Goal: Task Accomplishment & Management: Use online tool/utility

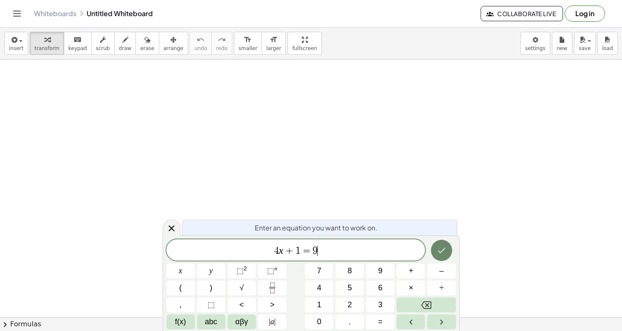
click at [447, 250] on button "Done" at bounding box center [441, 250] width 21 height 21
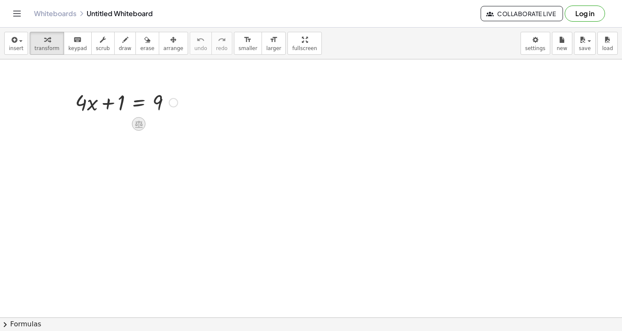
click at [137, 123] on icon at bounding box center [139, 124] width 8 height 7
click at [120, 126] on span "−" at bounding box center [121, 124] width 5 height 12
click at [108, 131] on div at bounding box center [126, 130] width 193 height 29
click at [109, 131] on div at bounding box center [126, 130] width 165 height 29
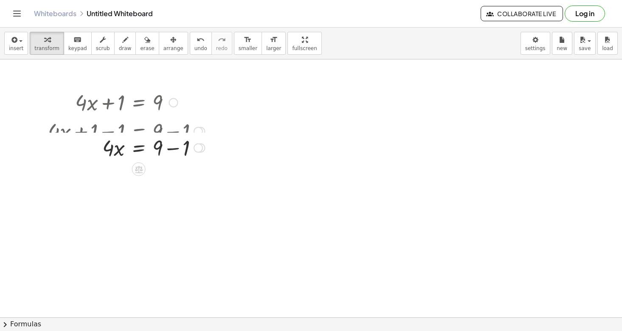
click at [139, 103] on div "+ · 4 · x + 1 = 9 + · 4 · x + 1 − ⬚ = + 9 − ⬚ + · 4 · x + 1 − 1 = + 9 − 1 + · 4…" at bounding box center [139, 103] width 0 height 0
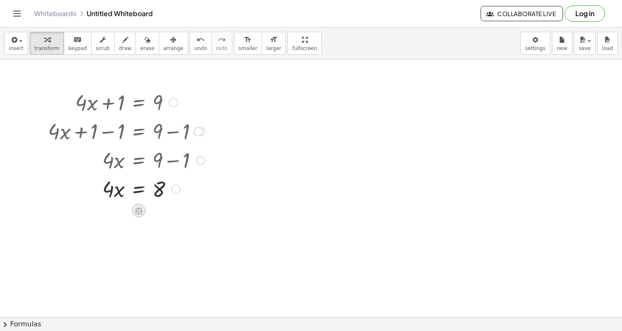
click at [138, 210] on icon at bounding box center [138, 210] width 9 height 9
click at [156, 213] on span "÷" at bounding box center [155, 211] width 5 height 12
click at [114, 235] on div at bounding box center [126, 224] width 165 height 42
click at [110, 226] on div at bounding box center [126, 224] width 165 height 42
click at [162, 226] on div at bounding box center [120, 224] width 178 height 42
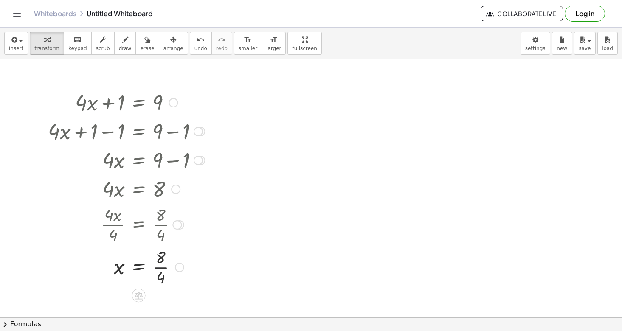
click at [164, 270] on div at bounding box center [126, 266] width 165 height 42
drag, startPoint x: 201, startPoint y: 131, endPoint x: 196, endPoint y: 118, distance: 13.3
click at [196, 126] on div at bounding box center [197, 130] width 9 height 9
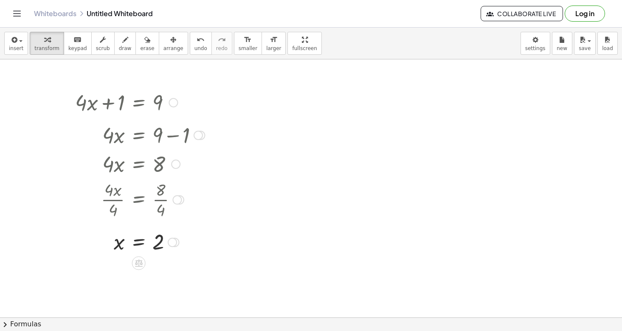
drag, startPoint x: 199, startPoint y: 161, endPoint x: 201, endPoint y: 133, distance: 28.1
click at [201, 133] on div at bounding box center [197, 135] width 9 height 9
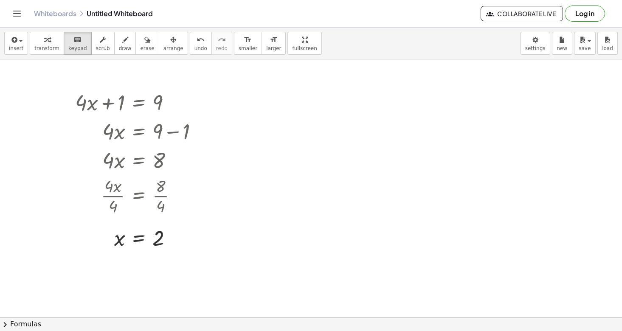
click at [36, 48] on span "transform" at bounding box center [46, 48] width 25 height 6
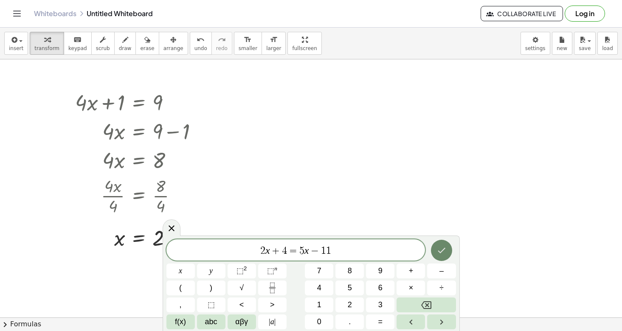
click at [440, 253] on icon "Done" at bounding box center [441, 250] width 10 height 10
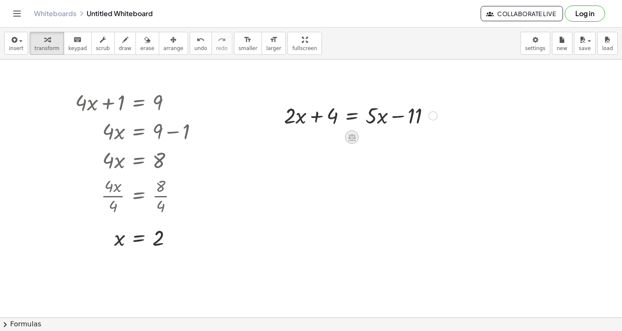
click at [355, 140] on icon at bounding box center [351, 137] width 9 height 9
click at [333, 138] on span "−" at bounding box center [334, 137] width 5 height 12
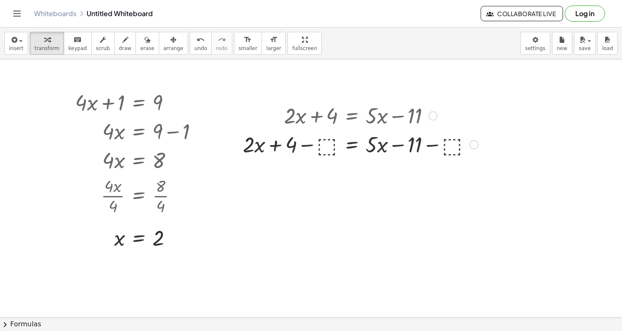
click at [329, 146] on div at bounding box center [360, 143] width 244 height 29
drag, startPoint x: 256, startPoint y: 146, endPoint x: 299, endPoint y: 146, distance: 42.9
click at [299, 146] on div at bounding box center [360, 143] width 247 height 29
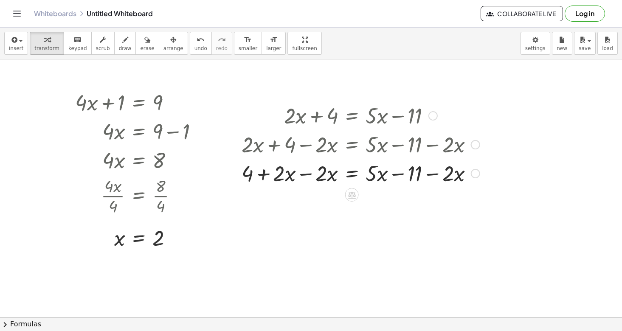
click at [306, 175] on div at bounding box center [360, 172] width 247 height 29
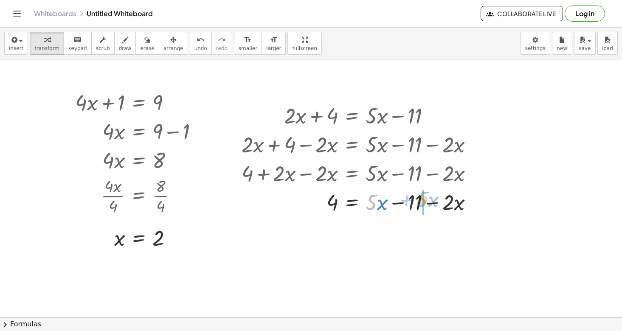
drag, startPoint x: 369, startPoint y: 205, endPoint x: 420, endPoint y: 201, distance: 50.6
click at [420, 201] on div at bounding box center [360, 201] width 247 height 29
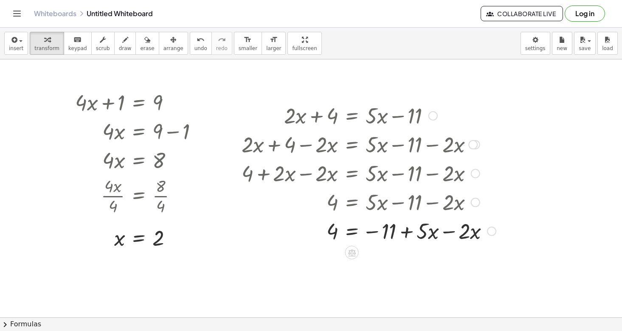
click at [446, 233] on div at bounding box center [368, 230] width 263 height 29
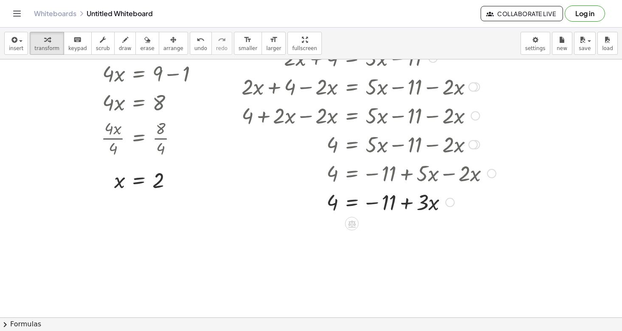
scroll to position [61, 0]
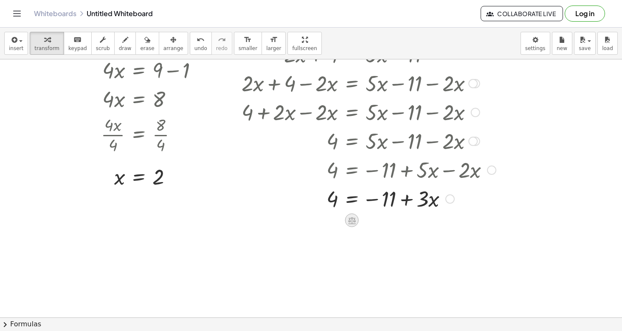
click at [349, 219] on icon at bounding box center [352, 220] width 8 height 7
click at [319, 220] on span "+" at bounding box center [317, 220] width 5 height 12
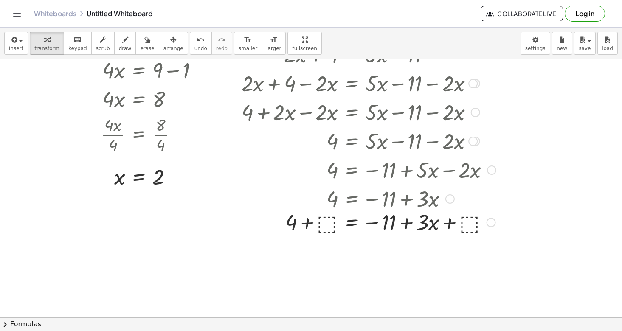
click at [327, 201] on div at bounding box center [368, 198] width 181 height 29
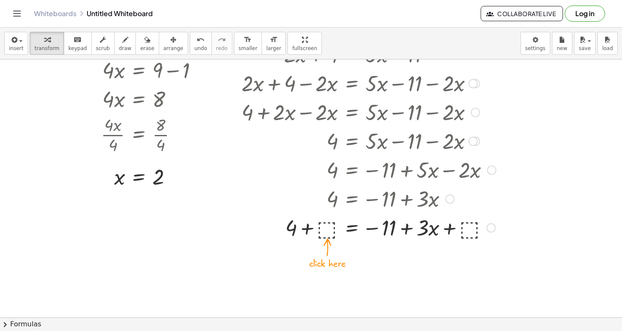
click at [329, 229] on div at bounding box center [368, 227] width 263 height 29
drag, startPoint x: 468, startPoint y: 228, endPoint x: 409, endPoint y: 227, distance: 58.1
click at [409, 227] on div at bounding box center [368, 227] width 263 height 29
click at [404, 230] on div at bounding box center [368, 227] width 263 height 29
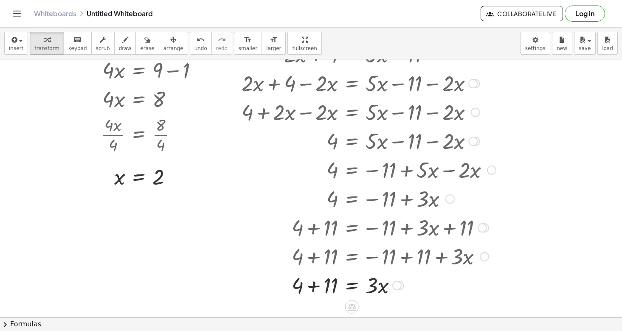
click at [312, 291] on div at bounding box center [368, 284] width 263 height 29
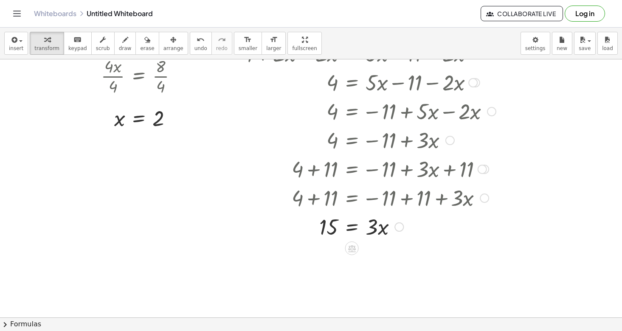
scroll to position [130, 0]
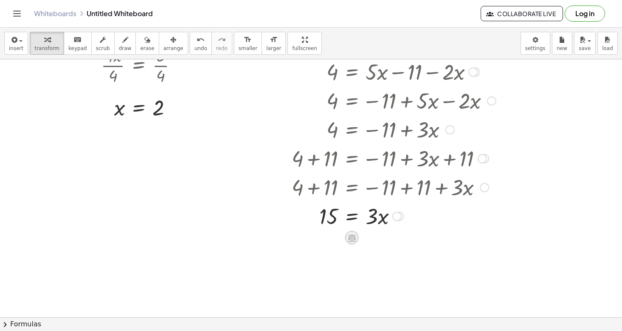
click at [349, 241] on icon at bounding box center [351, 237] width 9 height 9
click at [369, 241] on span "÷" at bounding box center [368, 238] width 5 height 12
click at [377, 228] on div at bounding box center [368, 232] width 263 height 42
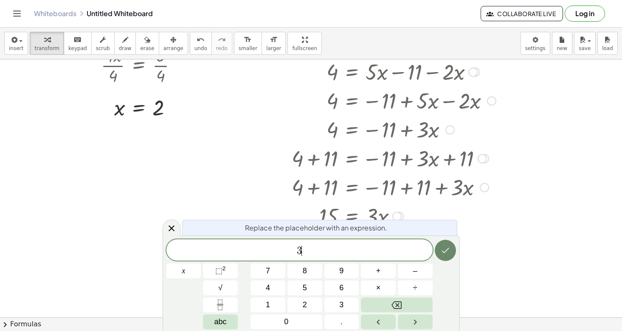
click at [438, 250] on button "Done" at bounding box center [445, 250] width 21 height 21
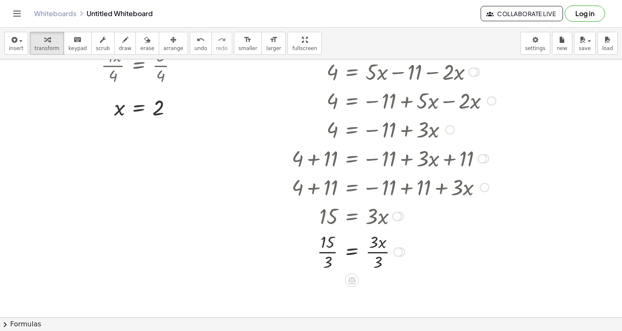
click at [328, 254] on div at bounding box center [368, 251] width 263 height 42
click at [377, 255] on div at bounding box center [368, 251] width 263 height 42
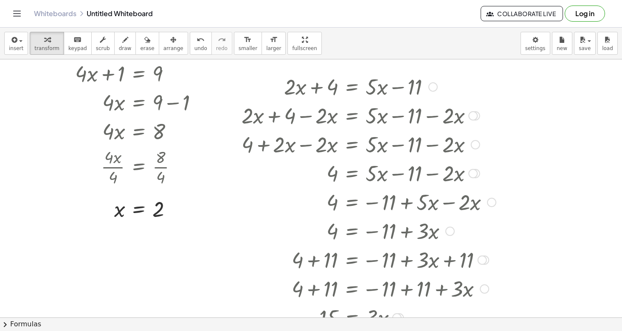
scroll to position [28, 0]
click at [474, 118] on div at bounding box center [472, 116] width 9 height 9
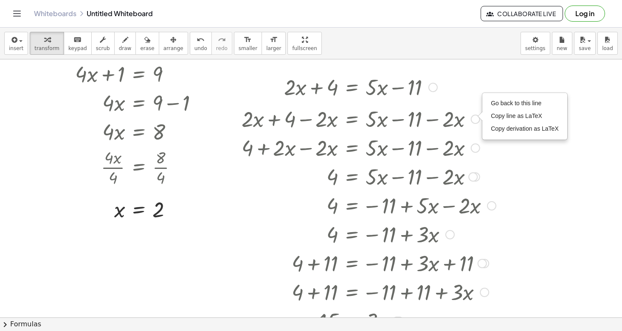
click at [352, 119] on div "+ · 2 · x + 4 − · 2 · x = + · 5 · x − 11 − · 2 · x Go back to this line Copy li…" at bounding box center [352, 119] width 0 height 0
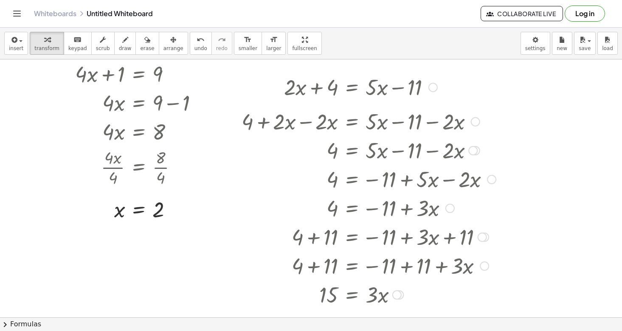
drag, startPoint x: 475, startPoint y: 146, endPoint x: 475, endPoint y: 120, distance: 26.3
click at [475, 120] on div at bounding box center [475, 121] width 9 height 9
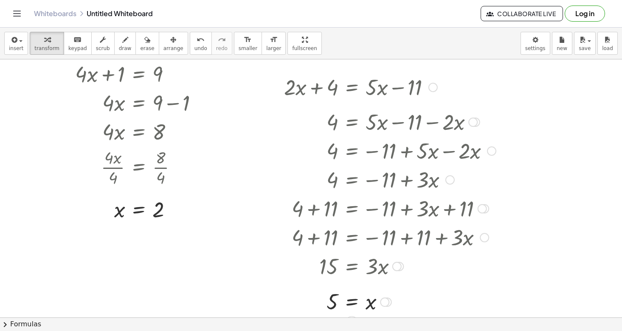
drag, startPoint x: 474, startPoint y: 144, endPoint x: 473, endPoint y: 118, distance: 25.9
click at [352, 122] on div "4 = + · 5 · x − 11 − · 2 · x" at bounding box center [352, 122] width 0 height 0
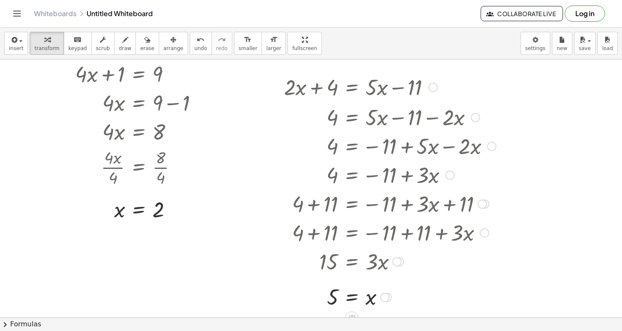
click at [488, 146] on div at bounding box center [491, 146] width 9 height 9
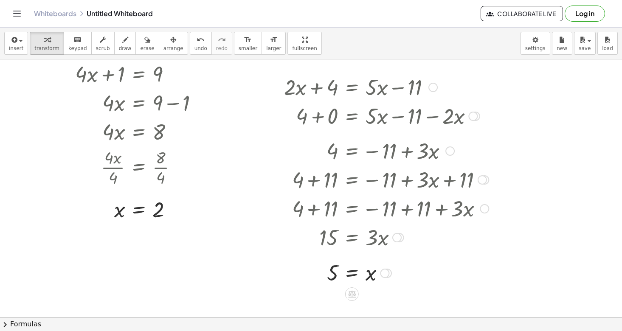
drag, startPoint x: 449, startPoint y: 172, endPoint x: 444, endPoint y: 147, distance: 25.9
click at [352, 151] on div "4 = − 11 + · 3 · x" at bounding box center [352, 151] width 0 height 0
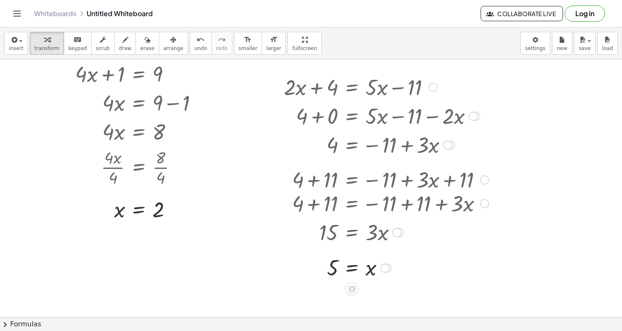
drag, startPoint x: 484, startPoint y: 204, endPoint x: 480, endPoint y: 201, distance: 5.2
click at [352, 204] on div "+ 4 + 11 = − 11 + 11 + · 3 · x" at bounding box center [352, 204] width 0 height 0
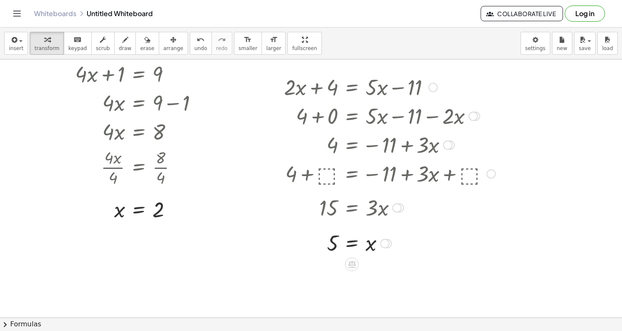
drag, startPoint x: 397, startPoint y: 229, endPoint x: 392, endPoint y: 203, distance: 26.7
click at [352, 208] on div "15 = · 3 · x" at bounding box center [352, 208] width 0 height 0
click at [260, 240] on div at bounding box center [311, 289] width 622 height 516
click at [194, 47] on span "undo" at bounding box center [200, 48] width 13 height 6
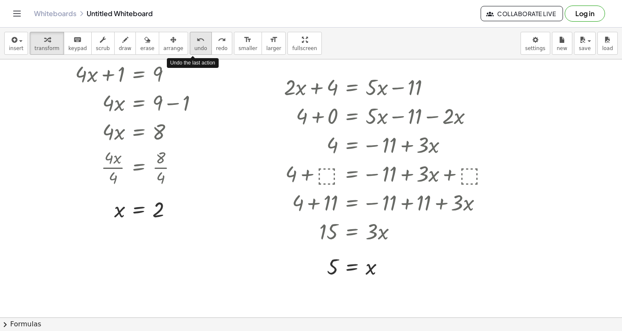
click at [194, 47] on span "undo" at bounding box center [200, 48] width 13 height 6
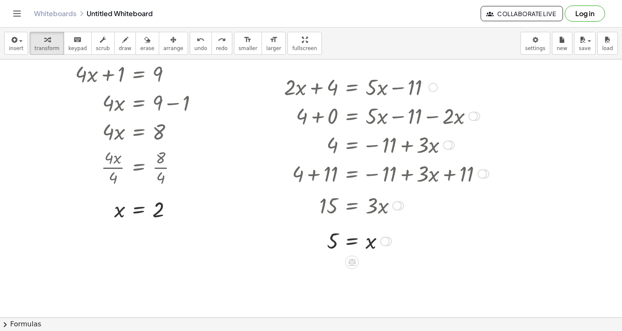
drag, startPoint x: 397, startPoint y: 233, endPoint x: 396, endPoint y: 204, distance: 29.3
click at [396, 204] on div at bounding box center [396, 205] width 9 height 9
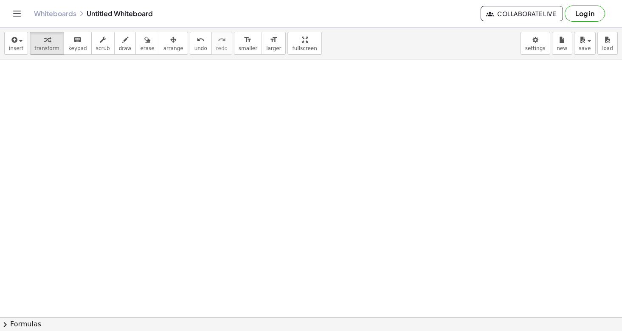
scroll to position [302, 0]
click at [88, 112] on div at bounding box center [311, 144] width 622 height 774
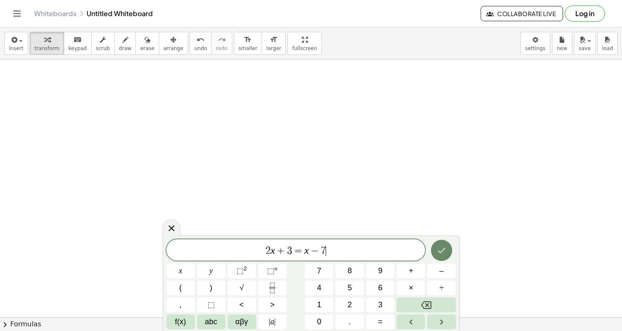
click at [445, 251] on icon "Done" at bounding box center [441, 250] width 10 height 10
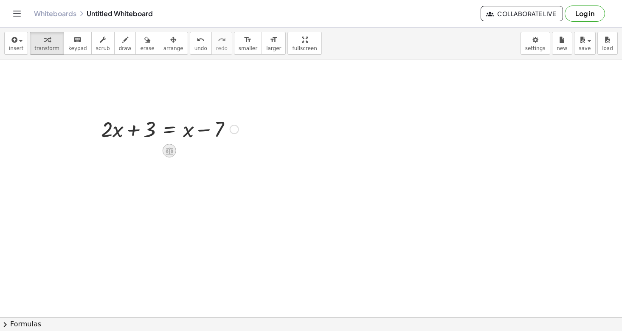
click at [169, 154] on icon at bounding box center [169, 150] width 8 height 7
click at [137, 151] on span "+" at bounding box center [135, 151] width 5 height 12
click at [169, 129] on div "+ · 2 · x + 3 = + x − 7 + ⬚ + ⬚ + · 2 · x + 3 = + x − 7" at bounding box center [169, 129] width 0 height 0
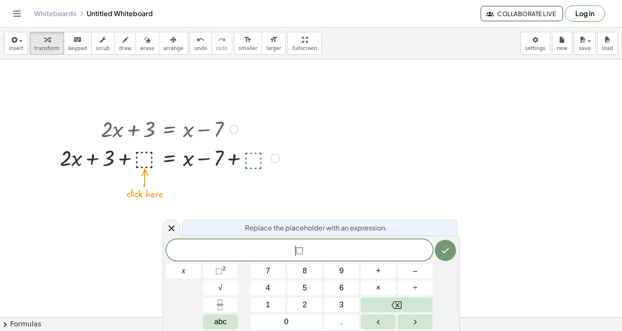
click at [299, 250] on span "⬚" at bounding box center [299, 251] width 8 height 10
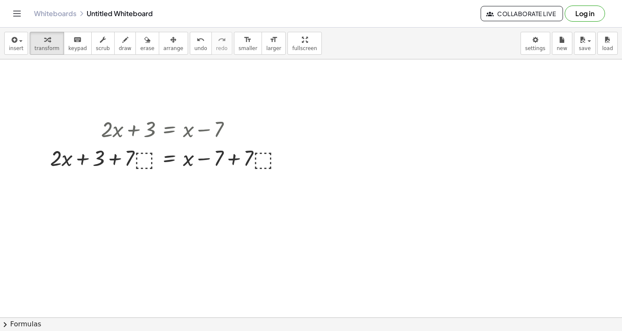
click at [253, 174] on div at bounding box center [311, 144] width 622 height 774
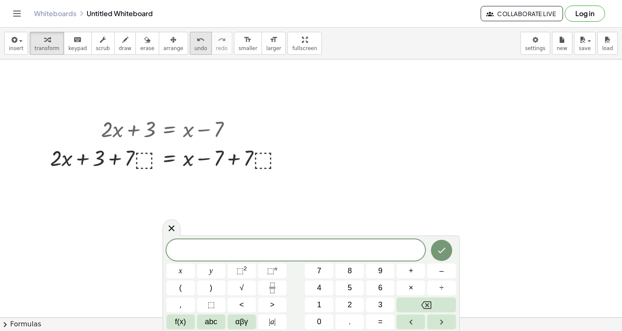
click at [196, 43] on icon "undo" at bounding box center [200, 40] width 8 height 10
click at [250, 157] on div at bounding box center [170, 157] width 228 height 29
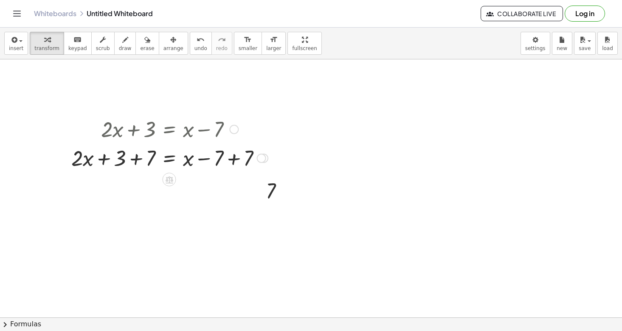
click at [232, 161] on div at bounding box center [169, 157] width 205 height 29
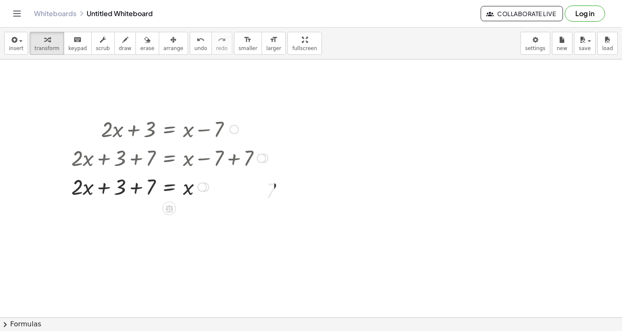
click at [137, 189] on div at bounding box center [169, 186] width 205 height 29
click at [276, 188] on div at bounding box center [277, 191] width 33 height 28
click at [169, 204] on icon at bounding box center [169, 208] width 9 height 9
click at [151, 211] on span "−" at bounding box center [152, 208] width 5 height 12
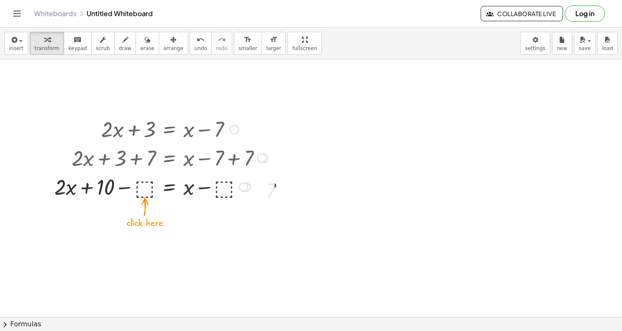
click at [146, 188] on div at bounding box center [161, 186] width 222 height 29
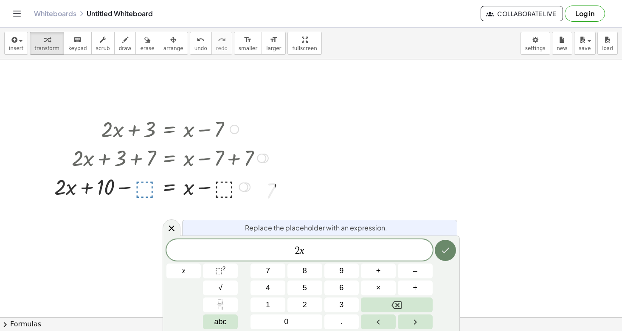
click at [441, 255] on icon "Done" at bounding box center [445, 250] width 10 height 10
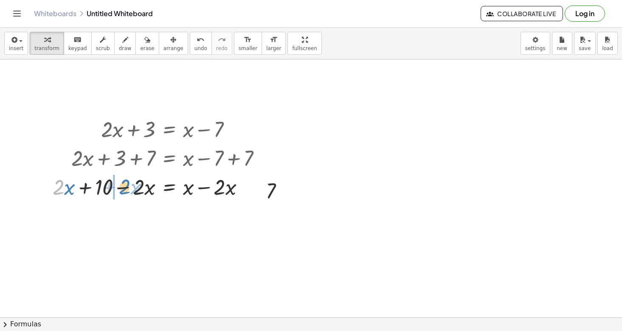
drag, startPoint x: 62, startPoint y: 188, endPoint x: 127, endPoint y: 188, distance: 65.3
click at [127, 188] on div at bounding box center [160, 186] width 224 height 29
click at [122, 190] on div at bounding box center [160, 186] width 224 height 29
click at [202, 188] on div at bounding box center [169, 186] width 205 height 29
click at [374, 129] on div at bounding box center [311, 144] width 622 height 774
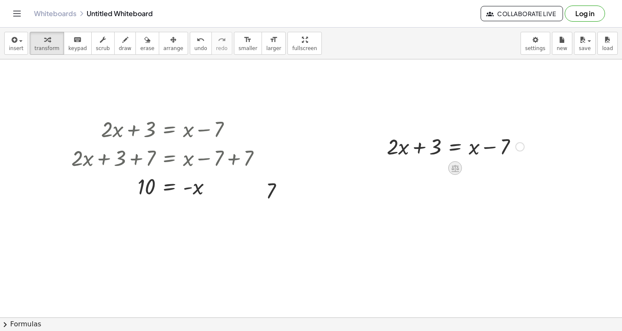
click at [454, 167] on icon at bounding box center [454, 168] width 9 height 9
click at [437, 170] on span "−" at bounding box center [437, 168] width 5 height 12
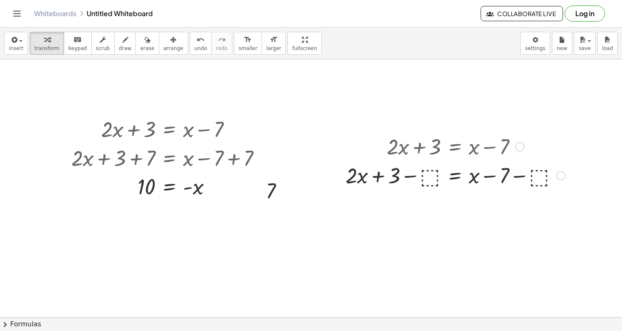
click at [428, 150] on div at bounding box center [455, 146] width 228 height 29
click at [428, 171] on div at bounding box center [455, 174] width 228 height 29
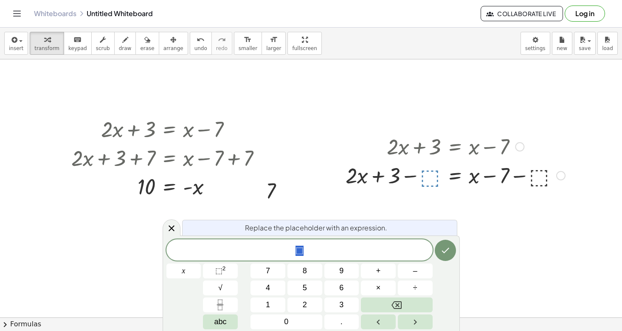
click at [431, 178] on div at bounding box center [455, 174] width 228 height 29
click at [299, 252] on span "⬚" at bounding box center [299, 251] width 8 height 10
click at [298, 251] on span "⬚" at bounding box center [299, 251] width 8 height 10
click at [310, 250] on span "​ ⬚" at bounding box center [299, 251] width 266 height 12
click at [297, 251] on span "⬚" at bounding box center [299, 251] width 8 height 10
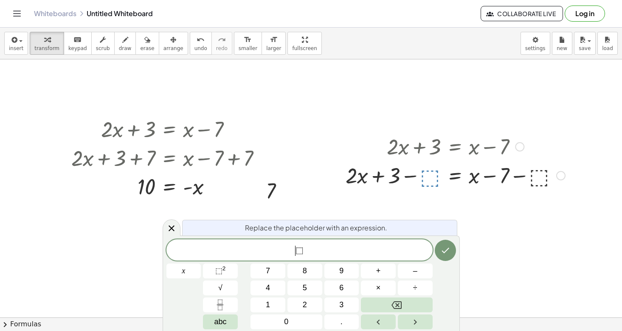
click at [297, 251] on span "⬚" at bounding box center [299, 251] width 8 height 10
click at [299, 251] on span "⬚" at bounding box center [299, 251] width 8 height 10
click at [432, 175] on div at bounding box center [455, 174] width 228 height 29
click at [334, 216] on div at bounding box center [311, 144] width 622 height 774
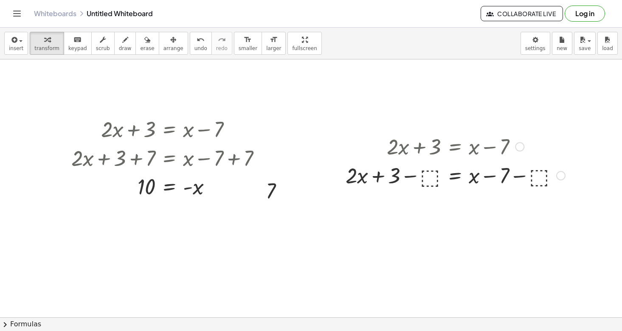
click at [430, 177] on div at bounding box center [455, 174] width 228 height 29
click at [419, 180] on div at bounding box center [456, 174] width 210 height 29
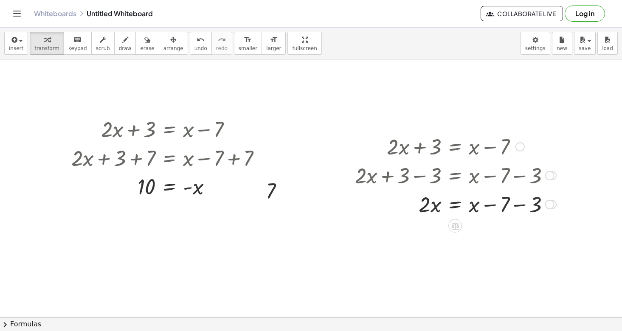
click at [513, 205] on div at bounding box center [456, 203] width 210 height 29
click at [455, 254] on icon at bounding box center [455, 254] width 8 height 7
click at [435, 255] on div "−" at bounding box center [438, 255] width 14 height 14
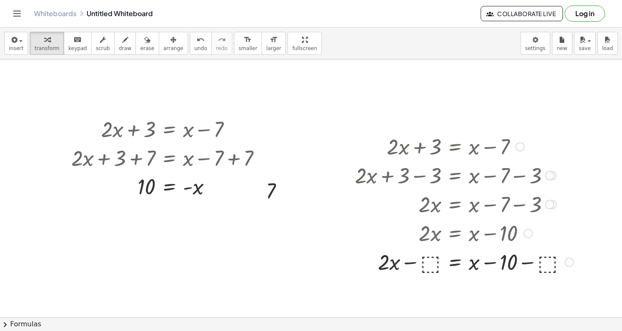
click at [427, 269] on div at bounding box center [464, 261] width 227 height 29
drag, startPoint x: 542, startPoint y: 266, endPoint x: 486, endPoint y: 266, distance: 55.6
click at [486, 266] on div at bounding box center [459, 261] width 217 height 29
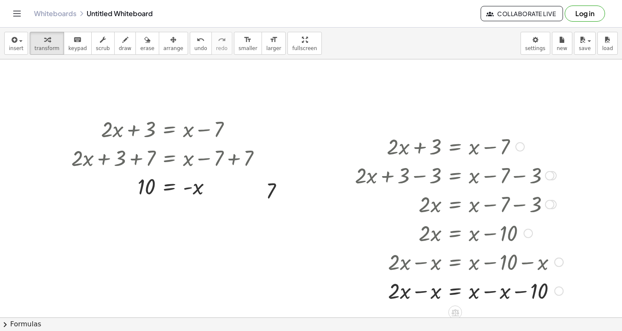
click at [490, 292] on div at bounding box center [459, 290] width 217 height 29
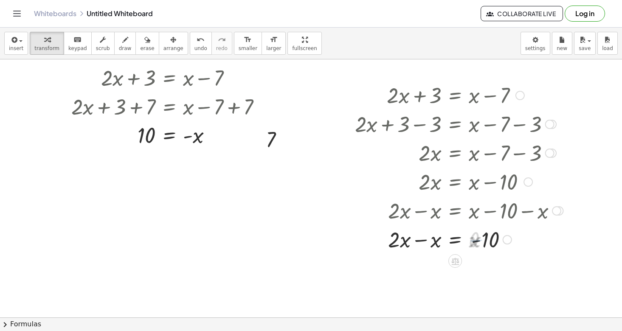
scroll to position [365, 0]
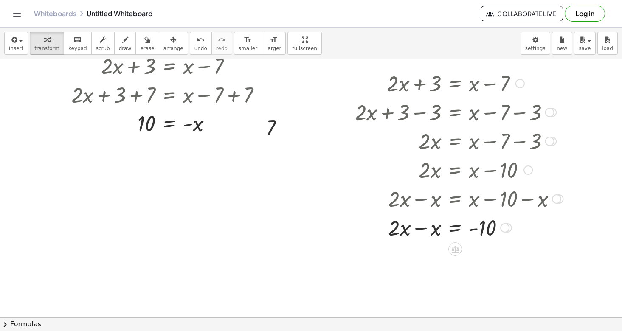
click at [423, 229] on div at bounding box center [459, 227] width 217 height 29
click at [455, 279] on icon at bounding box center [455, 277] width 8 height 7
click at [474, 279] on span "÷" at bounding box center [472, 278] width 5 height 12
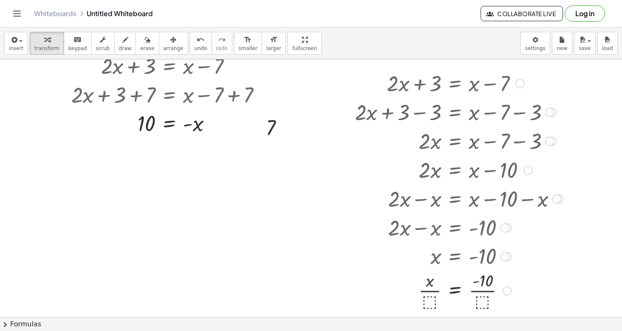
click at [455, 84] on div "+ · 2 · x + 3 = + x − 7 + · 2 · x + 3 − ⬚ = + x − 7 − ⬚ + · 2 · x + 3 − 3 = + x…" at bounding box center [455, 84] width 0 height 0
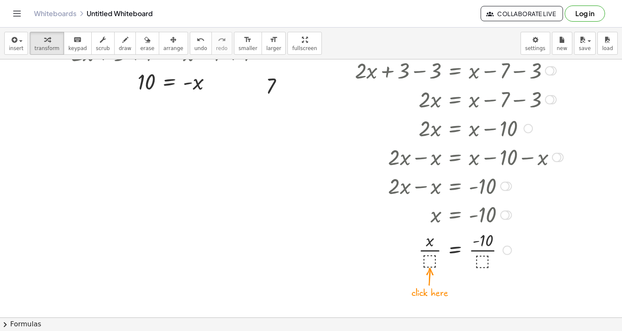
scroll to position [410, 0]
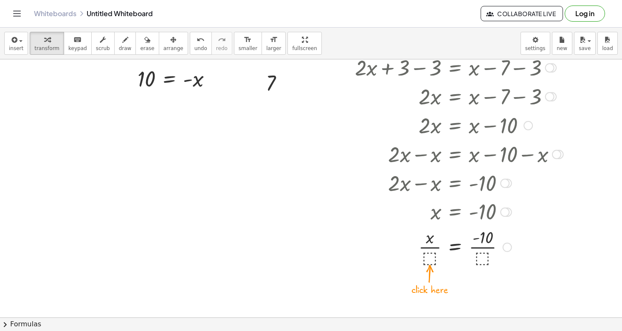
click at [428, 257] on div at bounding box center [459, 246] width 217 height 42
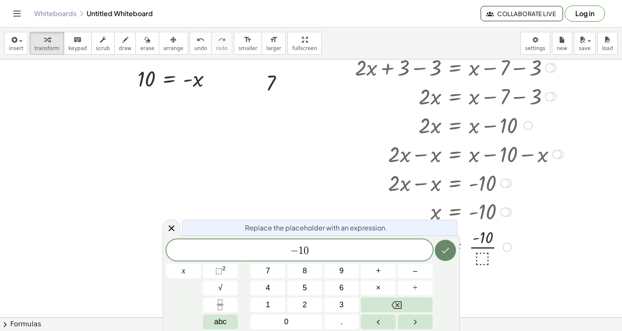
click at [444, 252] on icon "Done" at bounding box center [445, 251] width 8 height 6
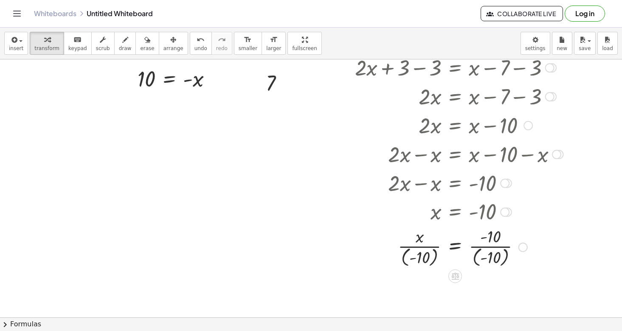
click at [421, 250] on div at bounding box center [459, 246] width 217 height 44
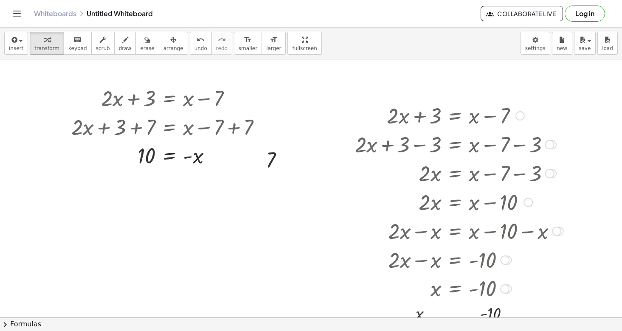
scroll to position [294, 0]
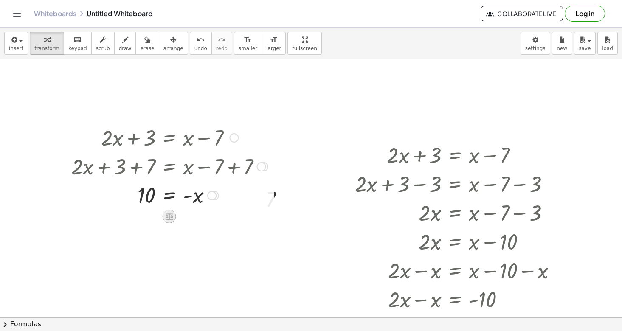
click at [168, 218] on icon at bounding box center [169, 216] width 8 height 7
click at [182, 218] on div "÷" at bounding box center [186, 217] width 14 height 14
click at [137, 207] on div at bounding box center [169, 195] width 205 height 42
click at [145, 199] on div at bounding box center [169, 195] width 205 height 42
click at [194, 243] on div at bounding box center [169, 237] width 205 height 42
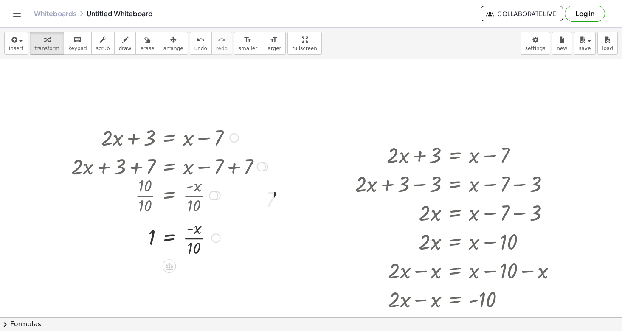
click at [194, 239] on div at bounding box center [169, 237] width 205 height 42
click at [194, 228] on div at bounding box center [169, 237] width 205 height 42
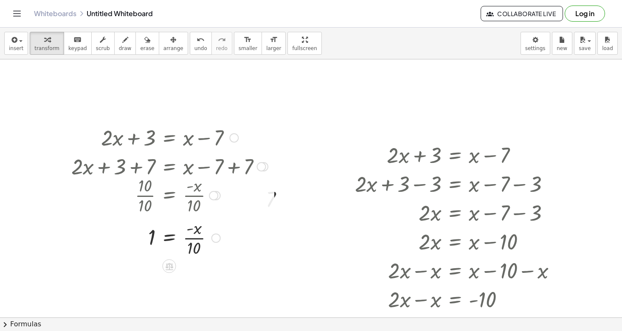
click at [193, 239] on div at bounding box center [169, 237] width 205 height 42
click at [193, 250] on div at bounding box center [169, 237] width 205 height 42
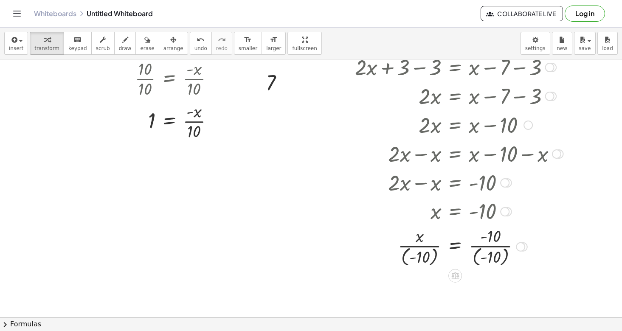
scroll to position [411, 0]
click at [494, 258] on div at bounding box center [459, 245] width 217 height 44
click at [424, 254] on div at bounding box center [459, 245] width 217 height 44
click at [424, 254] on div at bounding box center [459, 245] width 217 height 42
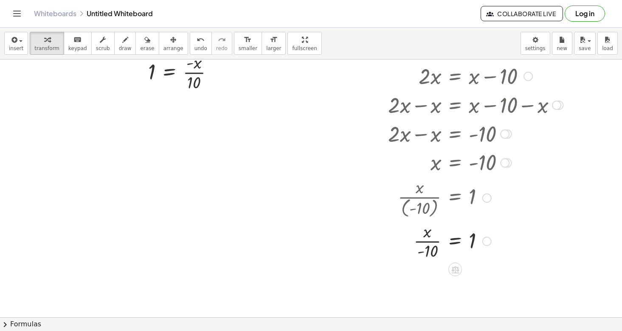
scroll to position [463, 0]
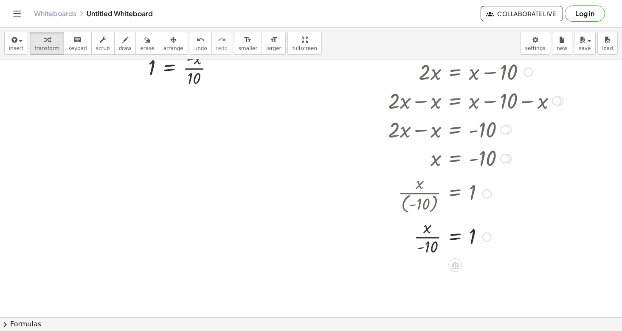
click at [428, 239] on div at bounding box center [459, 236] width 217 height 42
click at [432, 249] on div at bounding box center [459, 236] width 217 height 42
click at [431, 240] on div at bounding box center [459, 236] width 217 height 42
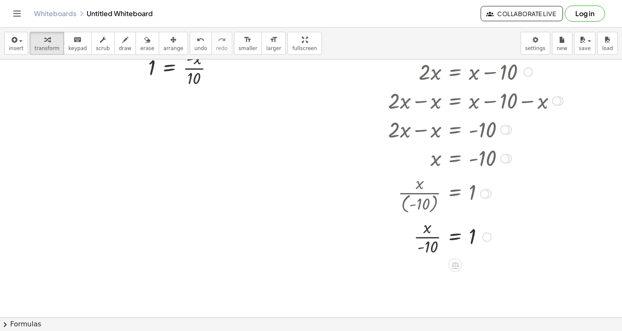
click at [430, 239] on div at bounding box center [459, 236] width 217 height 42
click at [428, 234] on div at bounding box center [459, 236] width 217 height 42
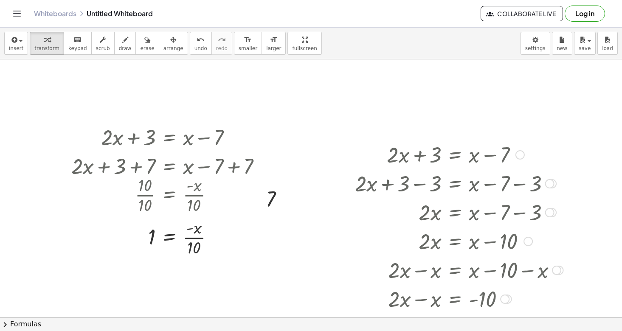
scroll to position [295, 0]
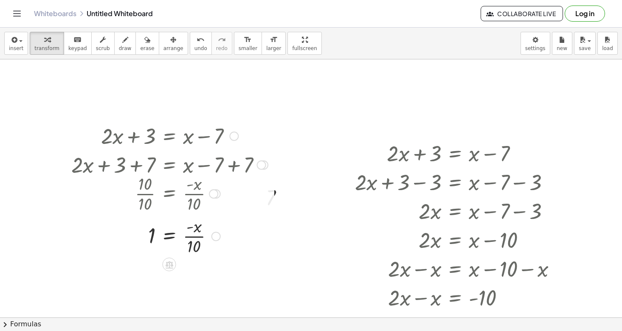
click at [246, 209] on div at bounding box center [163, 193] width 218 height 42
